Goal: Navigation & Orientation: Find specific page/section

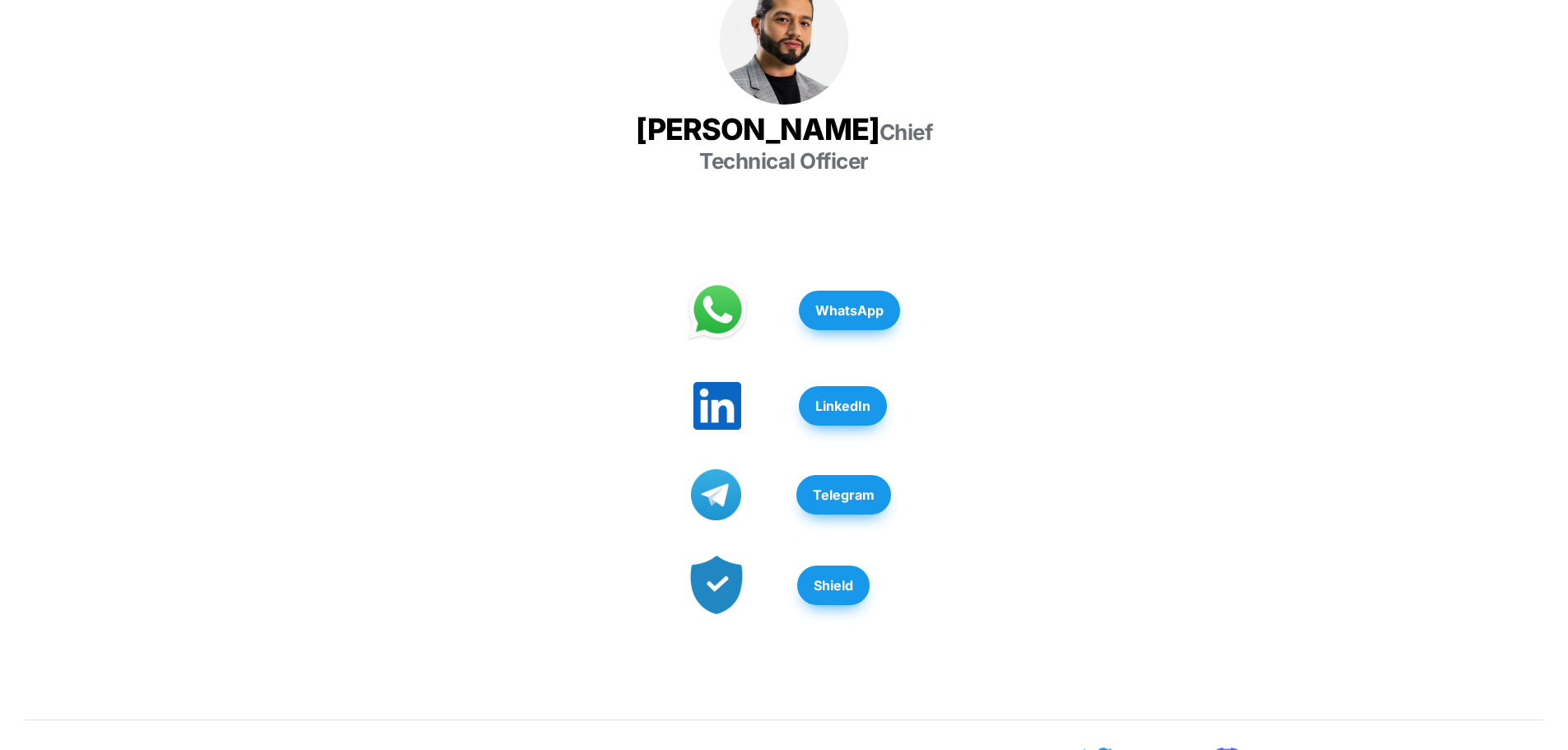
scroll to position [330, 0]
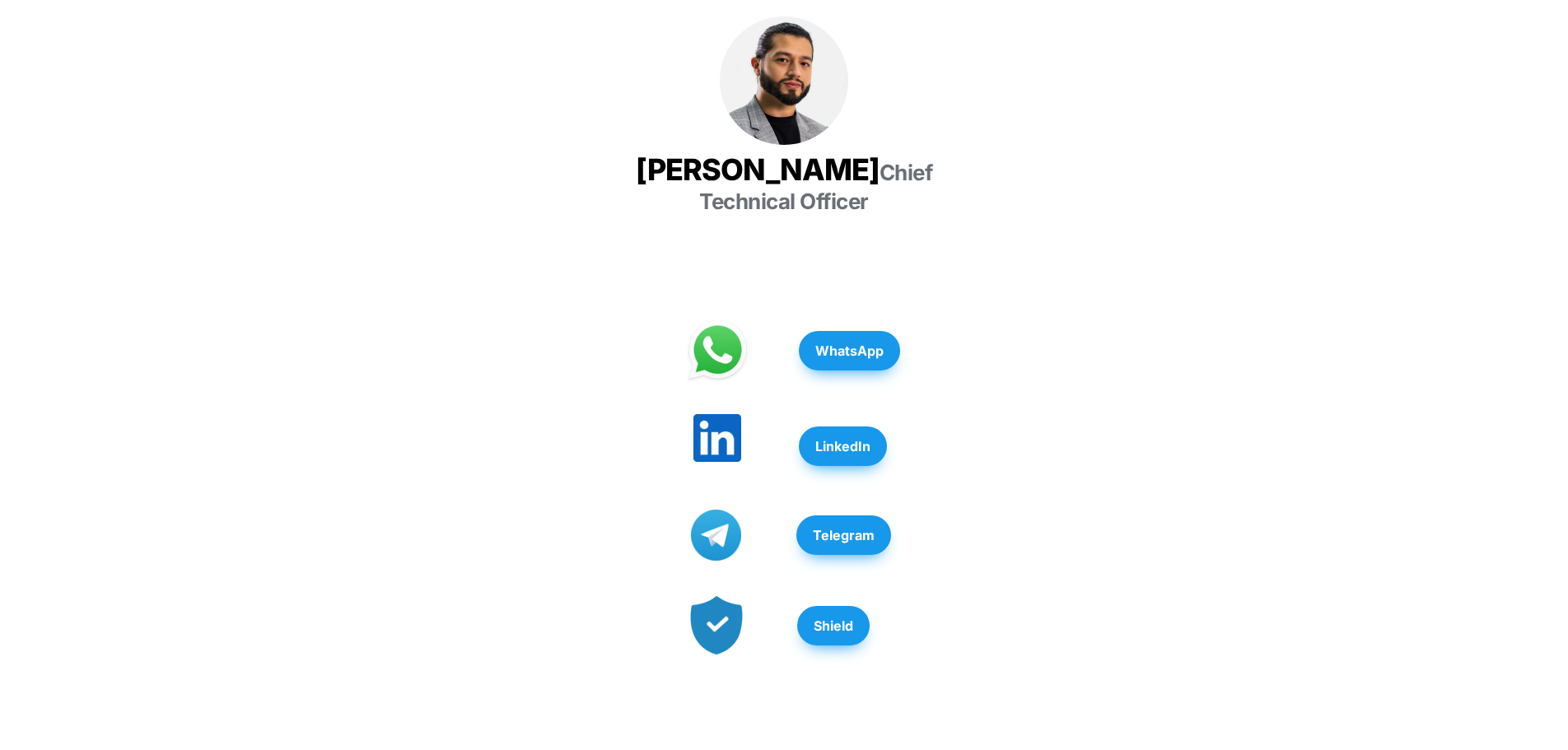
click at [717, 415] on img at bounding box center [717, 438] width 48 height 48
click at [853, 438] on strong "LinkedIn" at bounding box center [843, 446] width 55 height 17
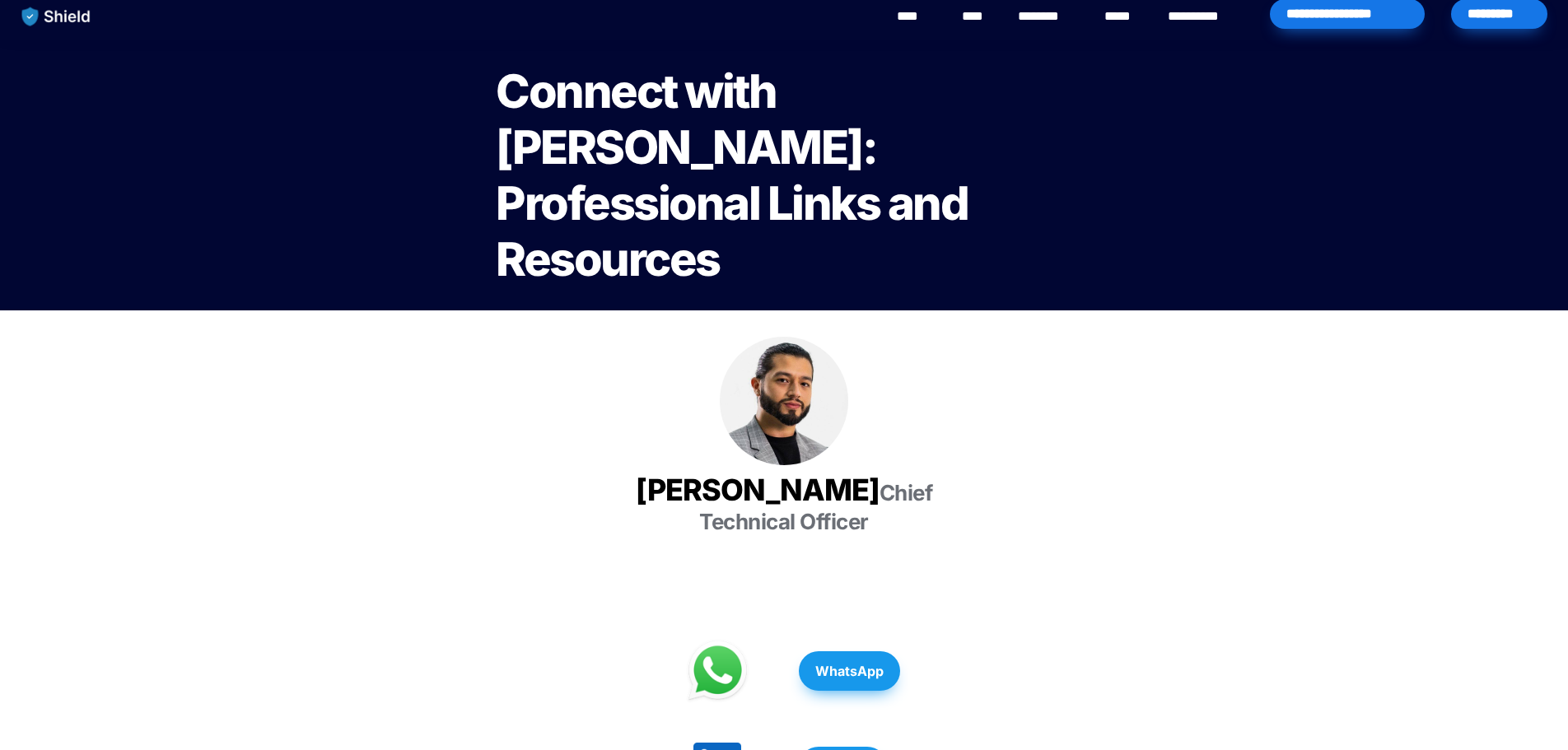
scroll to position [0, 0]
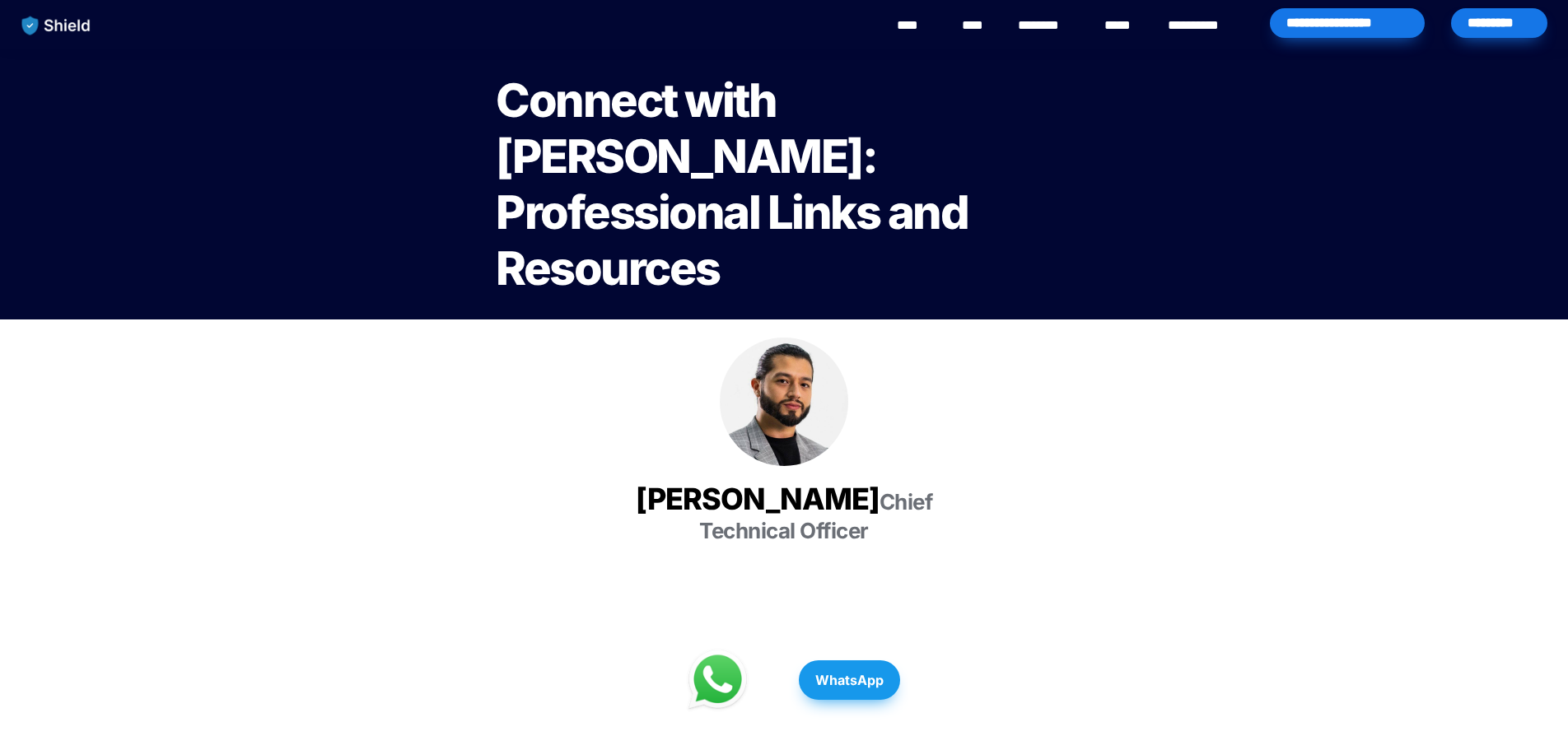
click at [790, 397] on img at bounding box center [784, 402] width 129 height 129
click at [79, 27] on img "main navigation" at bounding box center [56, 25] width 85 height 34
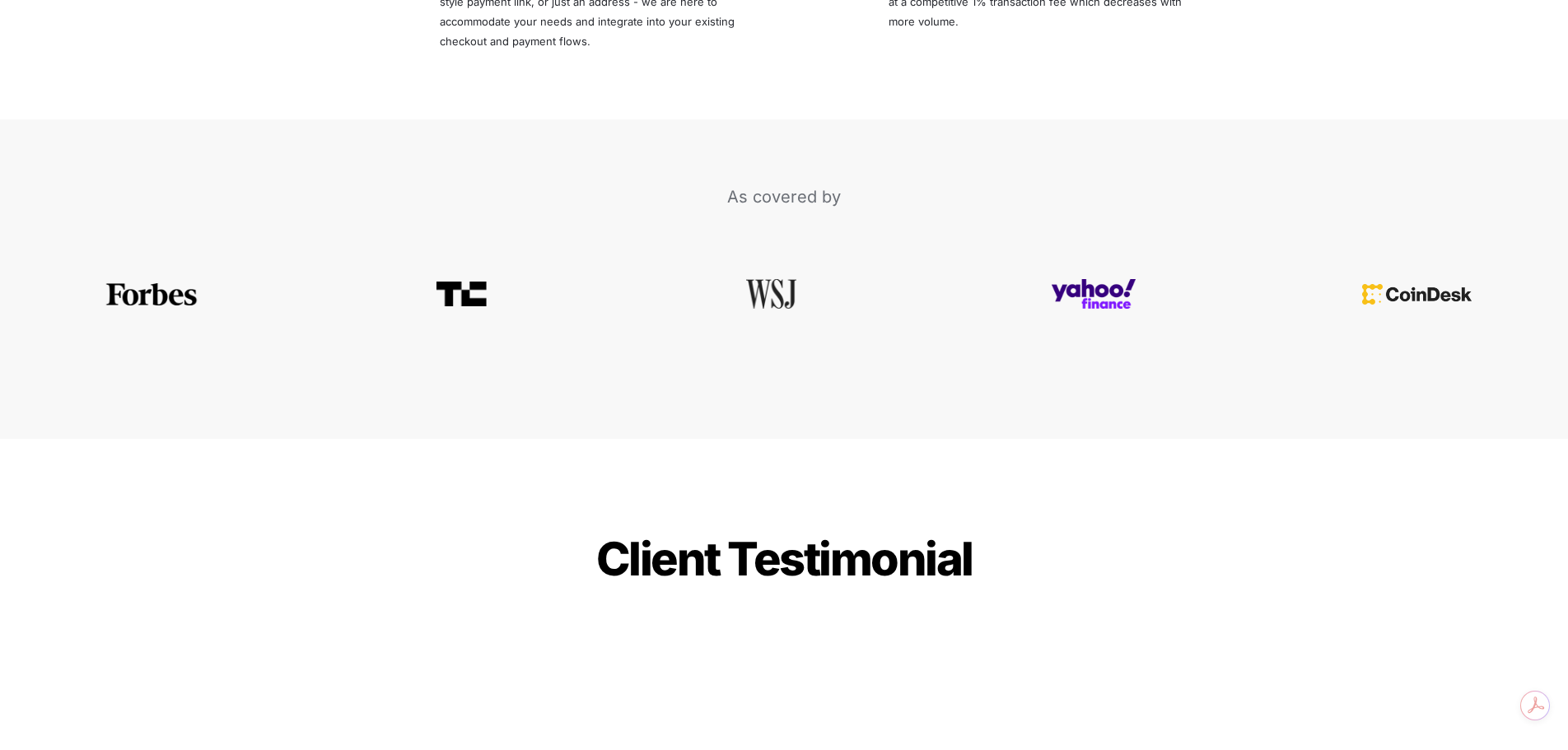
scroll to position [3541, 0]
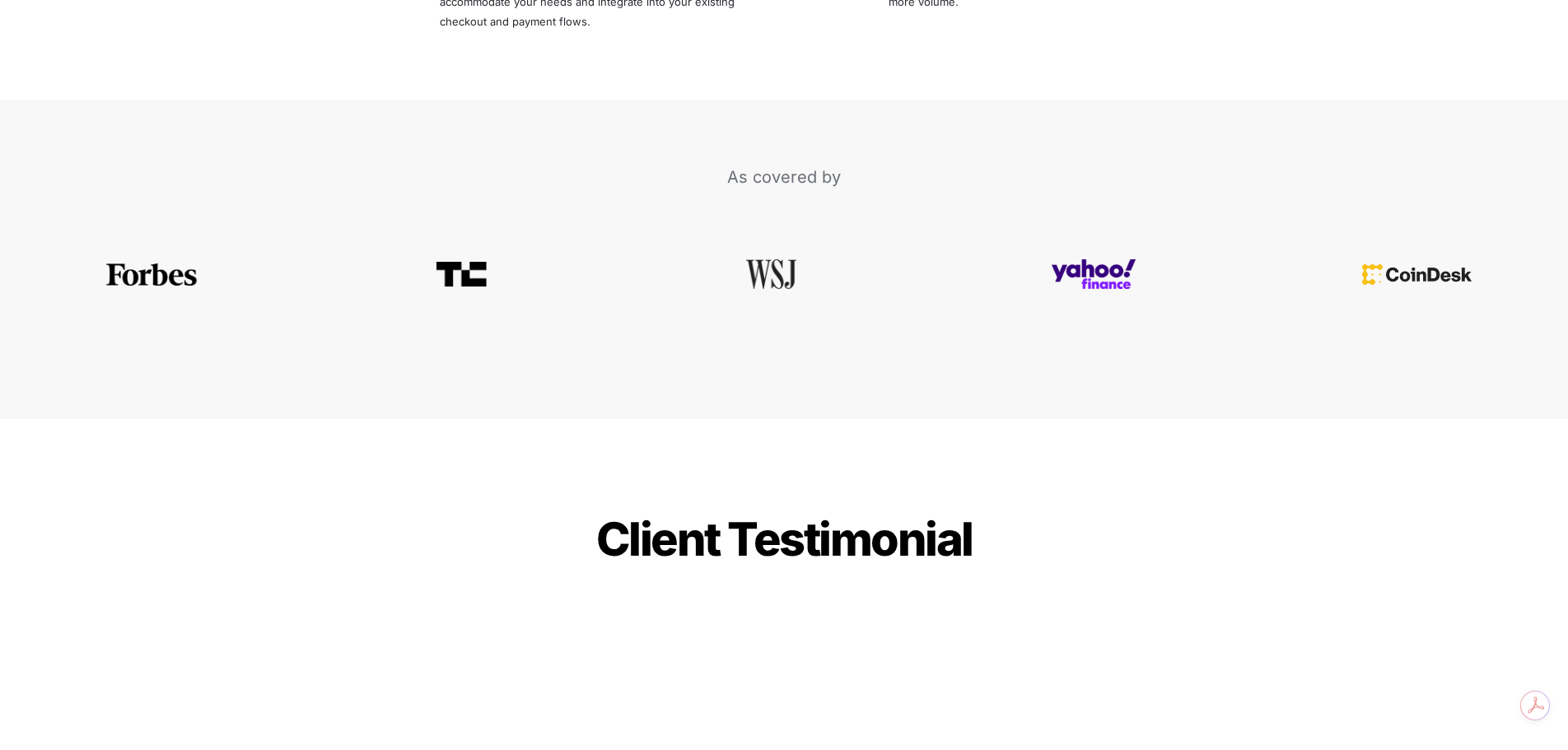
click at [128, 263] on div at bounding box center [151, 274] width 303 height 22
click at [165, 256] on img at bounding box center [151, 267] width 96 height 22
click at [462, 254] on img at bounding box center [461, 266] width 50 height 24
click at [1082, 251] on img at bounding box center [1094, 267] width 85 height 30
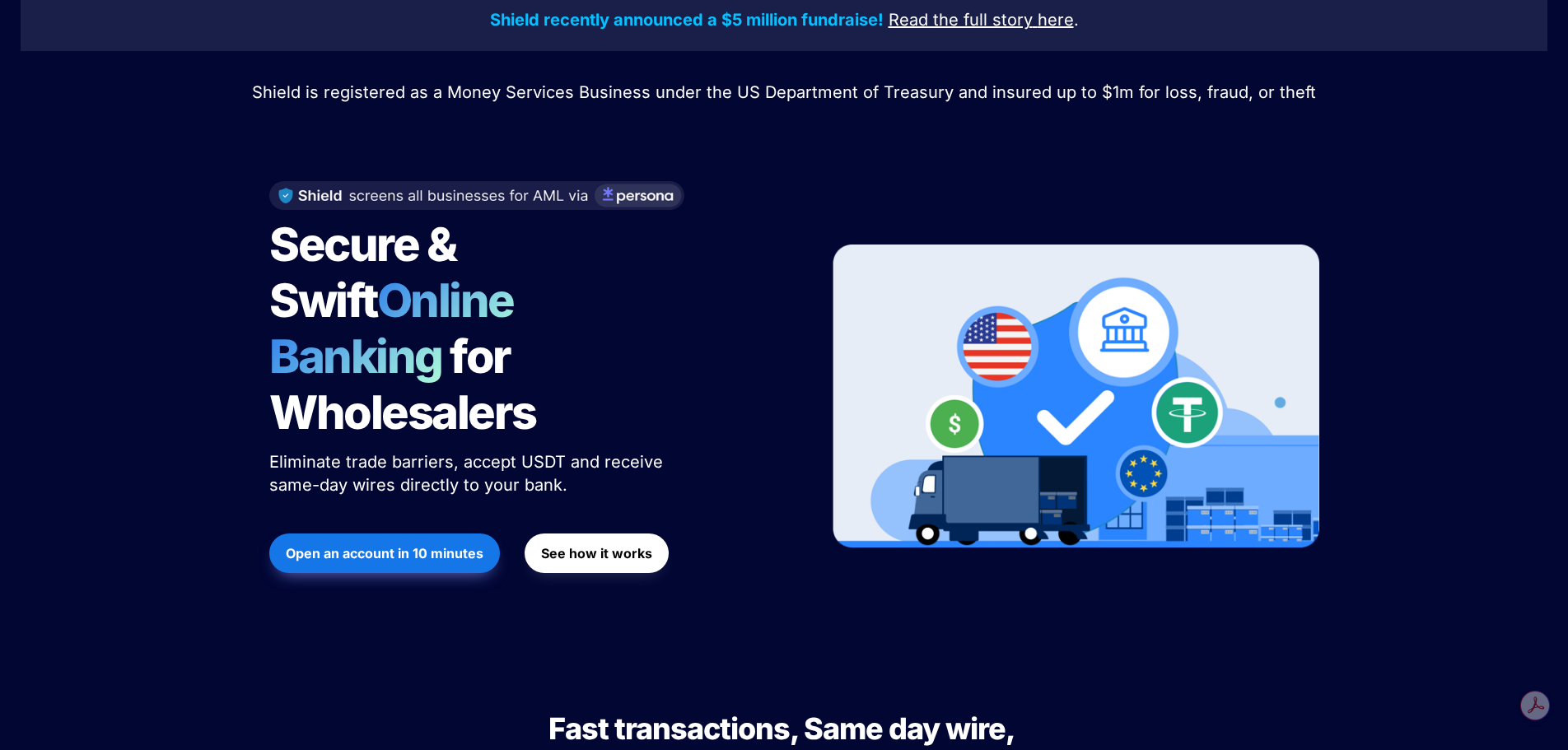
scroll to position [0, 0]
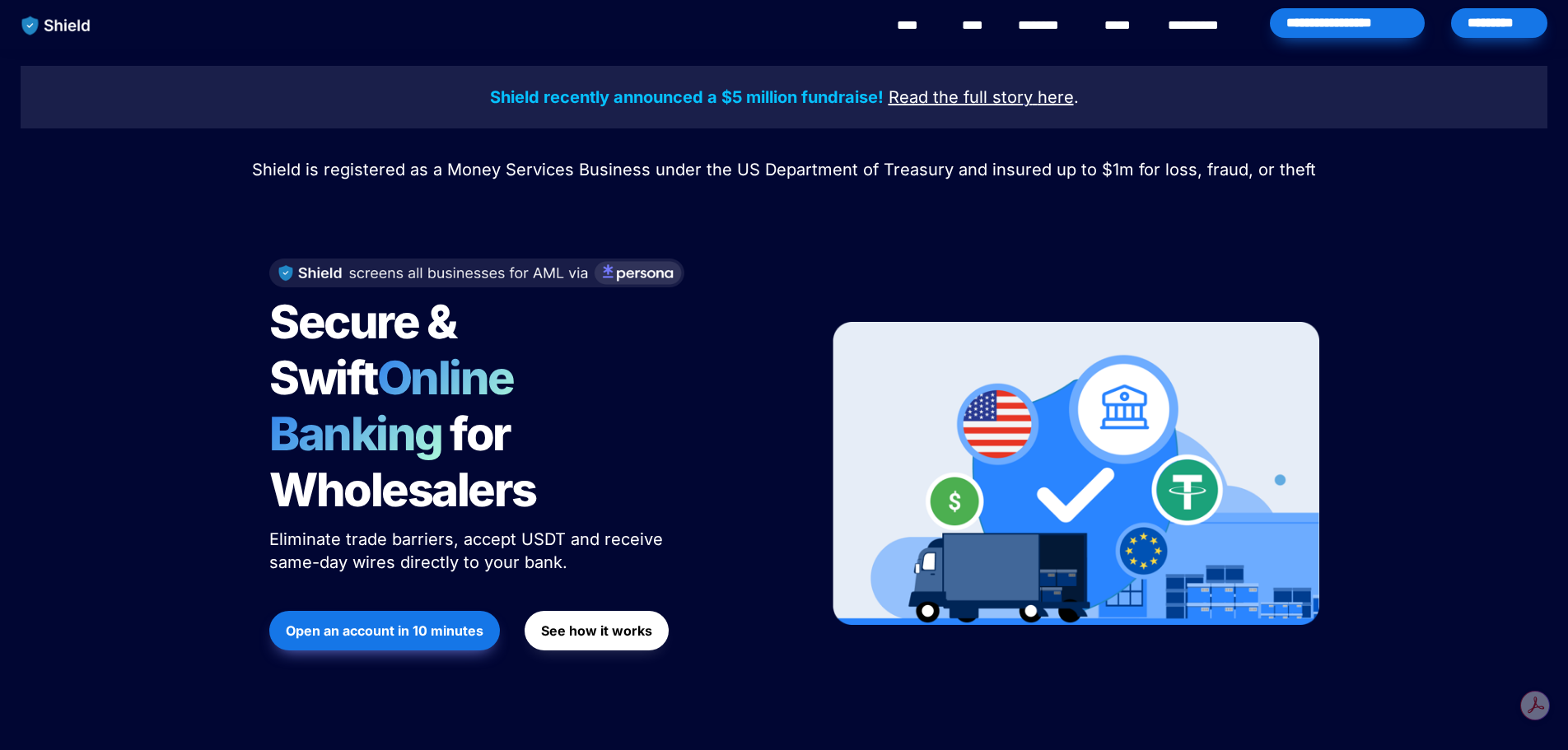
click at [920, 100] on u "Read the full story" at bounding box center [960, 98] width 144 height 20
click at [970, 26] on link "****" at bounding box center [975, 26] width 28 height 20
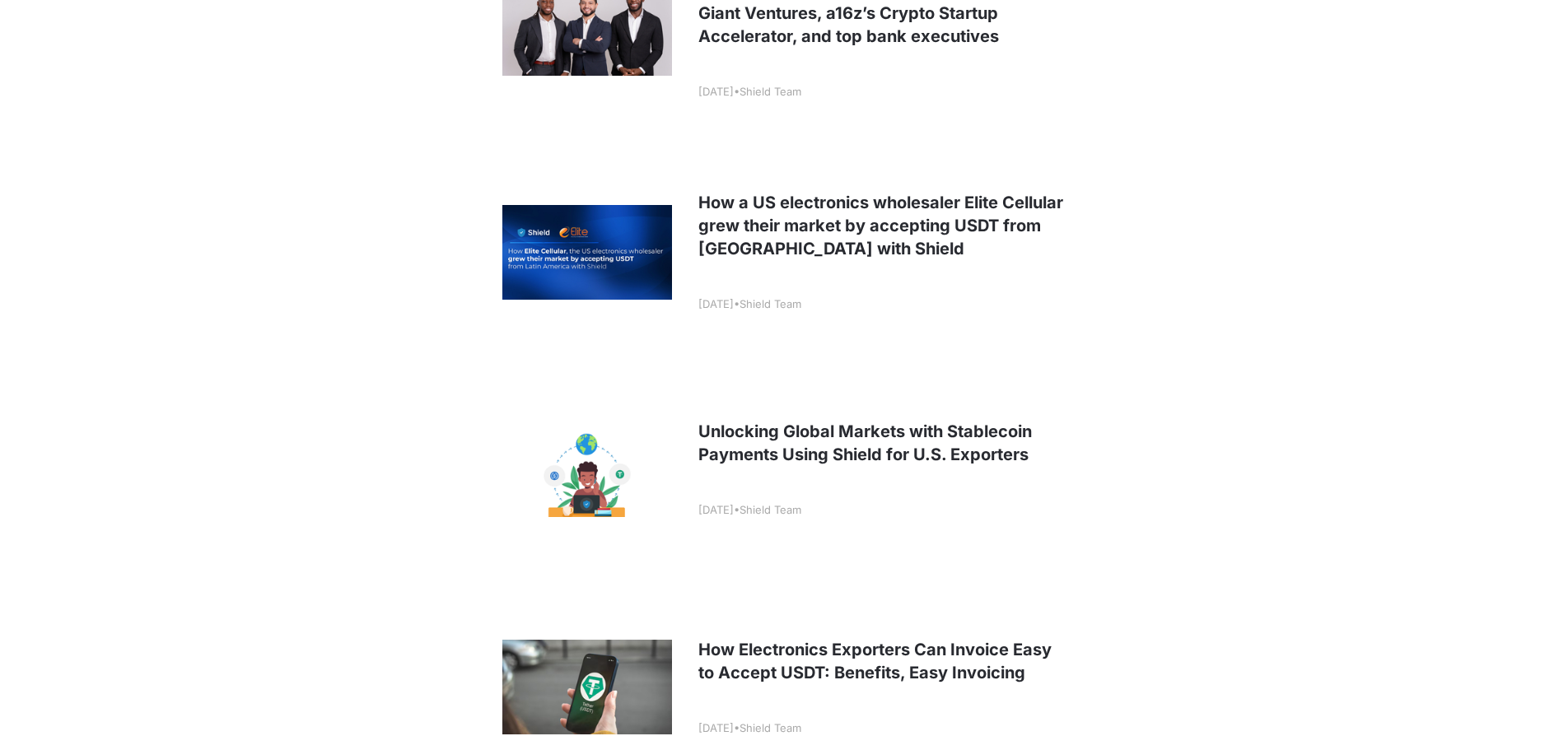
scroll to position [494, 0]
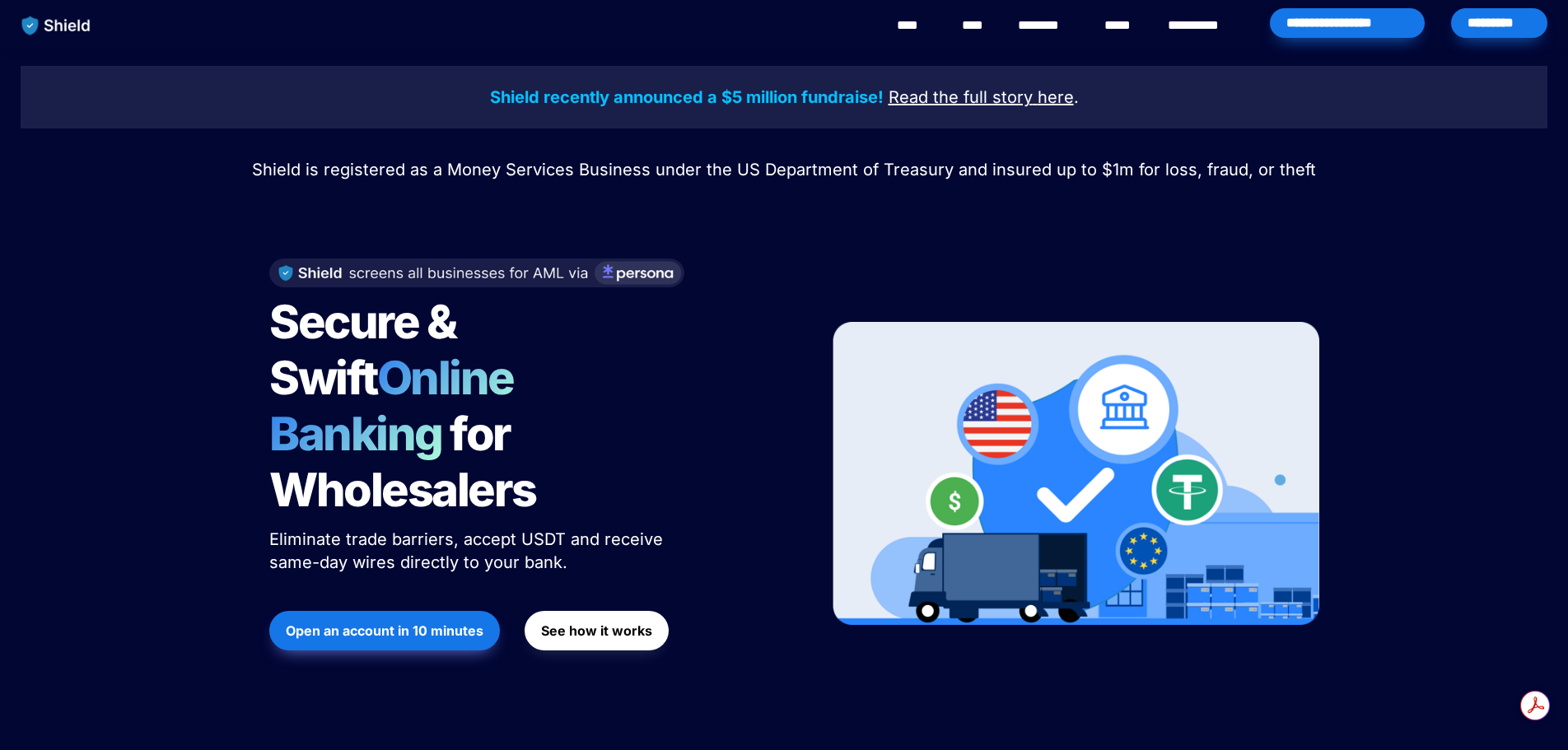
click at [91, 14] on img "main navigation" at bounding box center [56, 25] width 85 height 34
click at [905, 23] on link "****" at bounding box center [916, 26] width 37 height 20
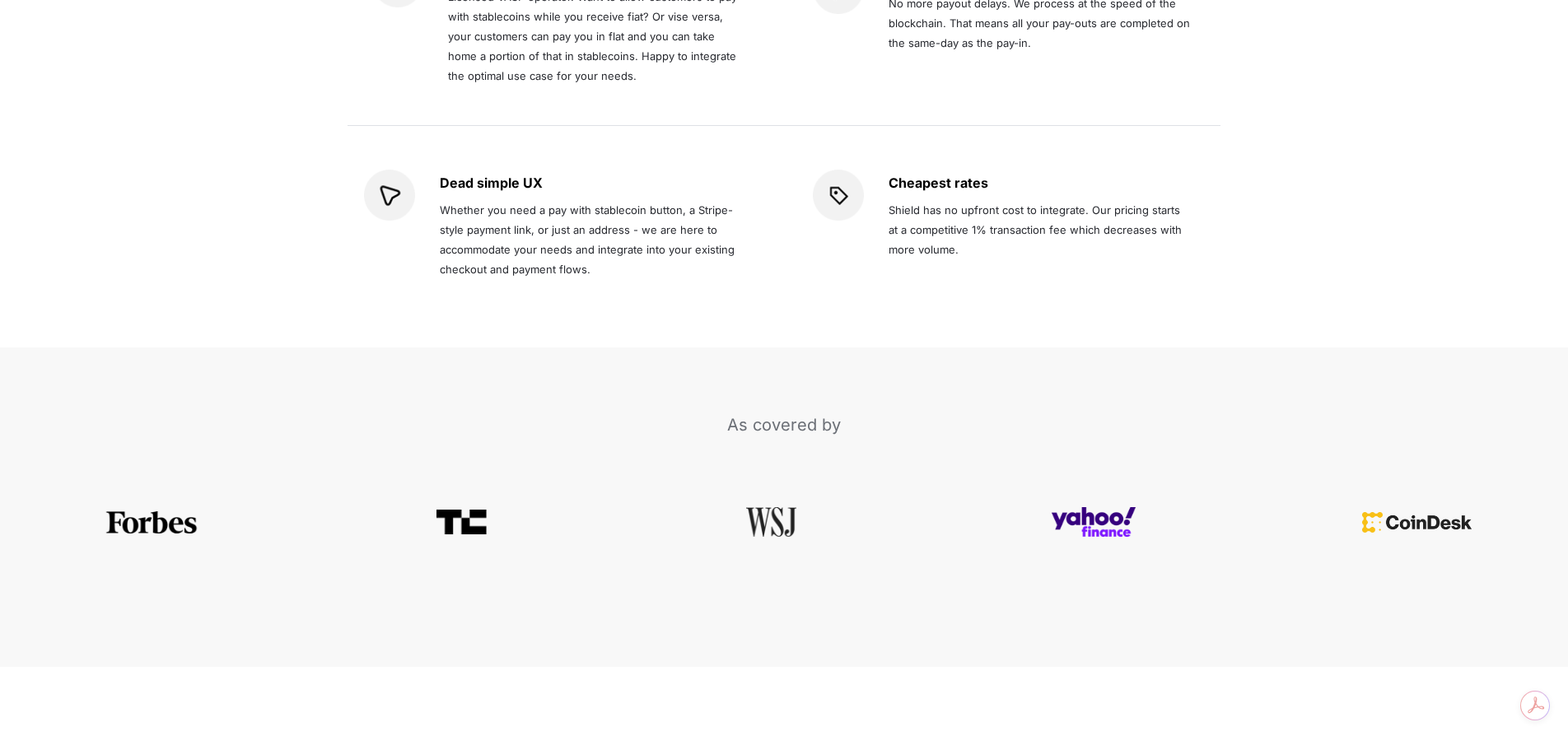
scroll to position [3203, 0]
